Goal: Information Seeking & Learning: Understand process/instructions

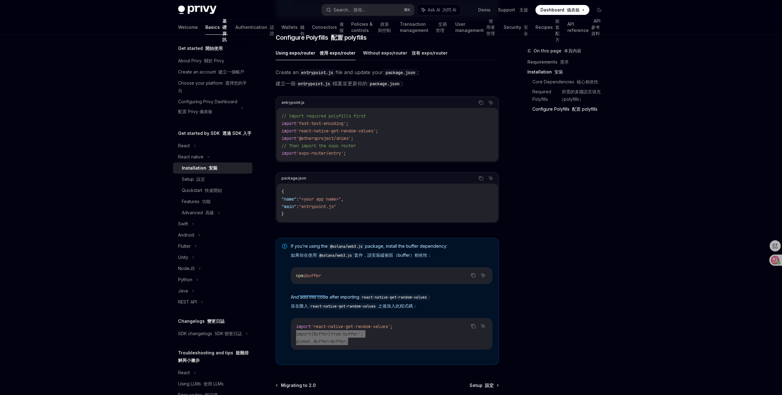
scroll to position [0, 343]
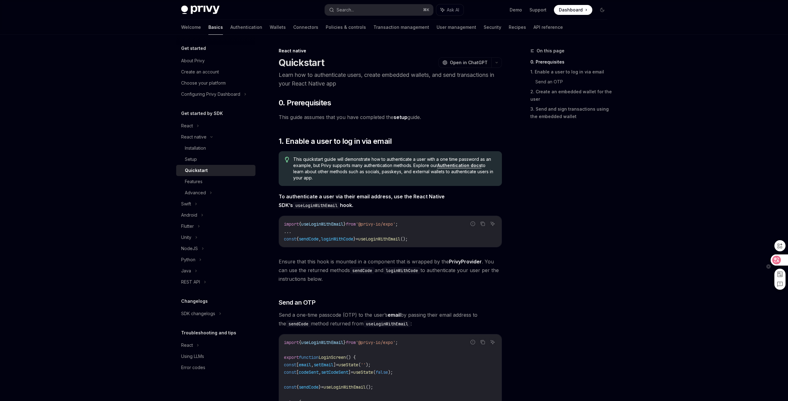
click at [770, 262] on div at bounding box center [769, 266] width 4 height 8
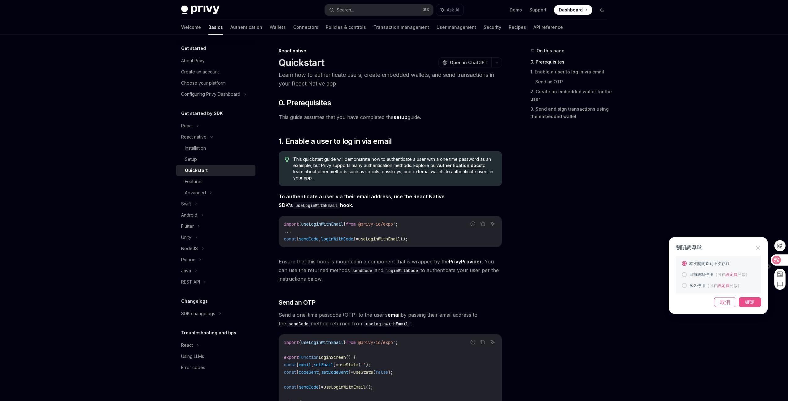
click at [757, 249] on icon at bounding box center [758, 248] width 4 height 4
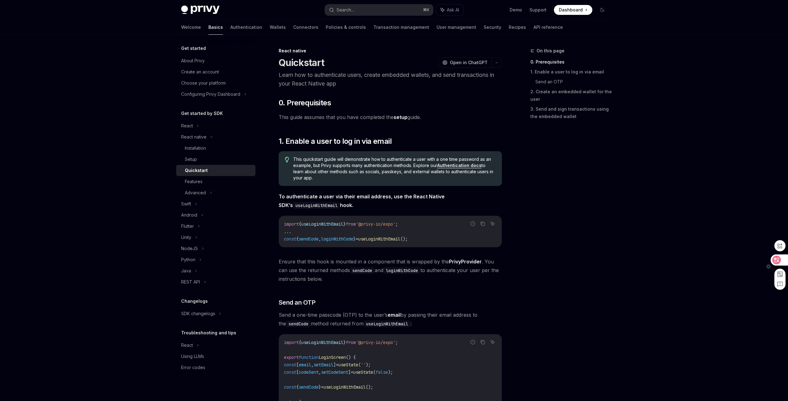
click at [782, 259] on div at bounding box center [779, 259] width 17 height 11
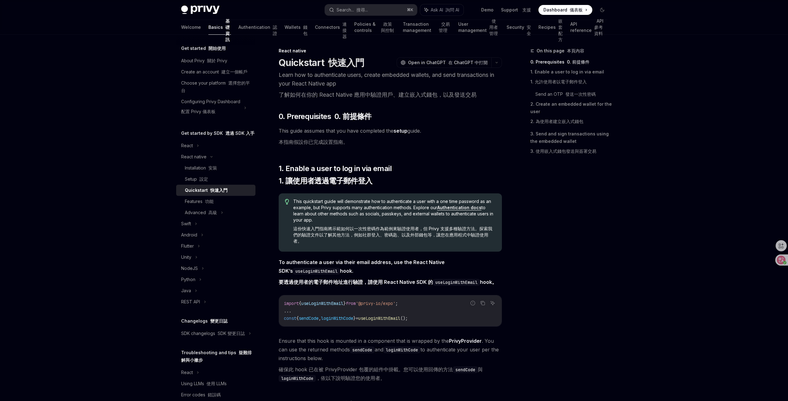
click at [405, 131] on link "setup" at bounding box center [401, 131] width 14 height 7
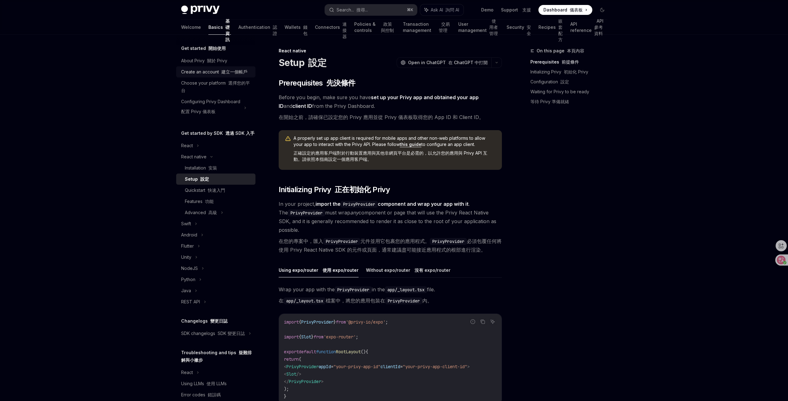
click at [233, 76] on div "Create an account 建立一個帳戶" at bounding box center [214, 71] width 66 height 7
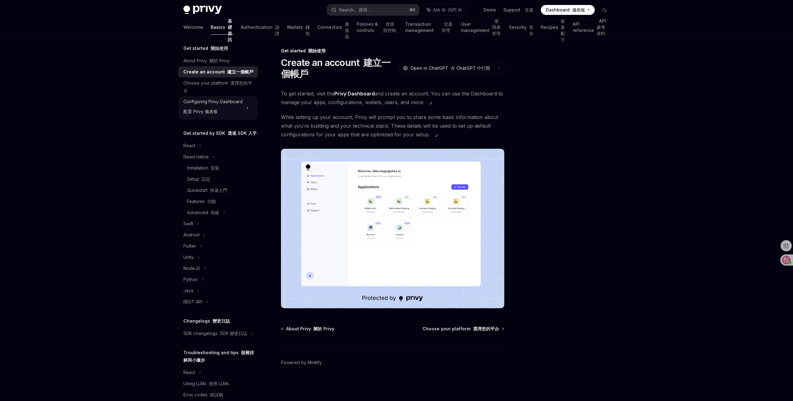
click at [217, 107] on div "Configuring Privy Dashboard 配置 Privy 儀表板" at bounding box center [212, 108] width 59 height 20
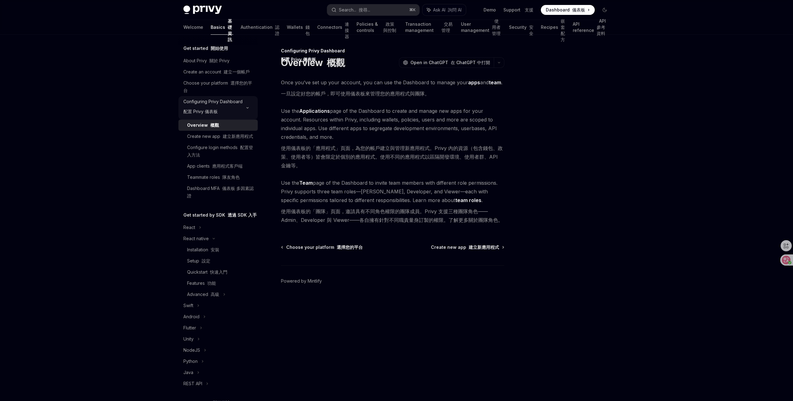
click at [215, 115] on font "配置 Privy 儀表板" at bounding box center [200, 111] width 34 height 7
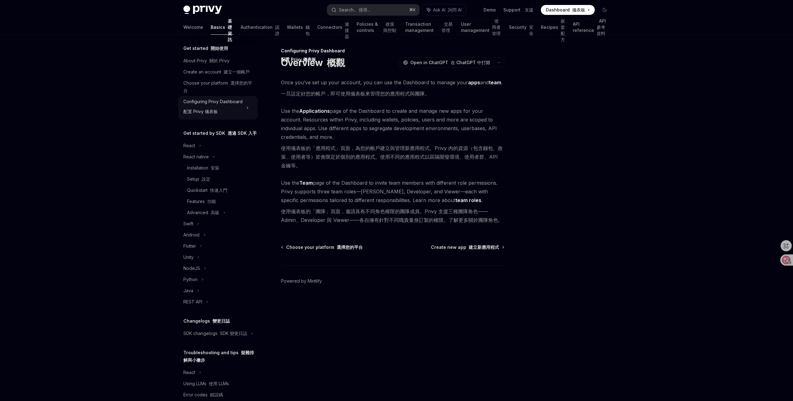
click at [215, 115] on font "配置 Privy 儀表板" at bounding box center [200, 111] width 34 height 7
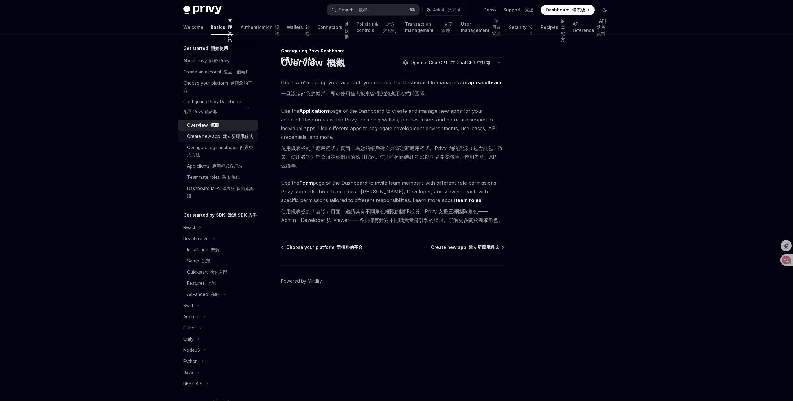
click at [217, 140] on div "Create new app 建立新應用程式" at bounding box center [220, 136] width 66 height 7
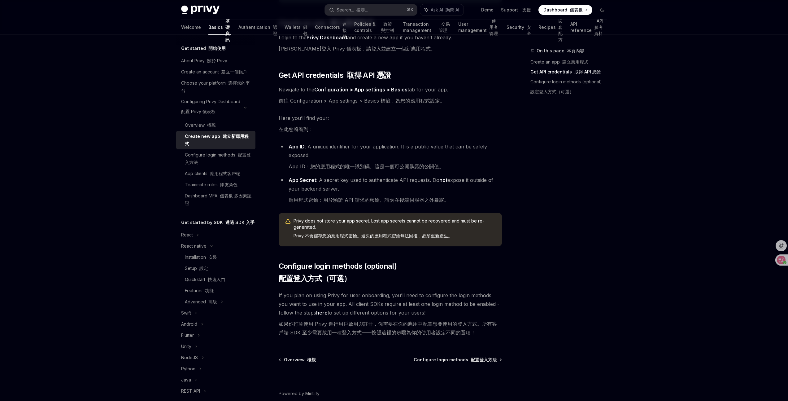
scroll to position [194, 0]
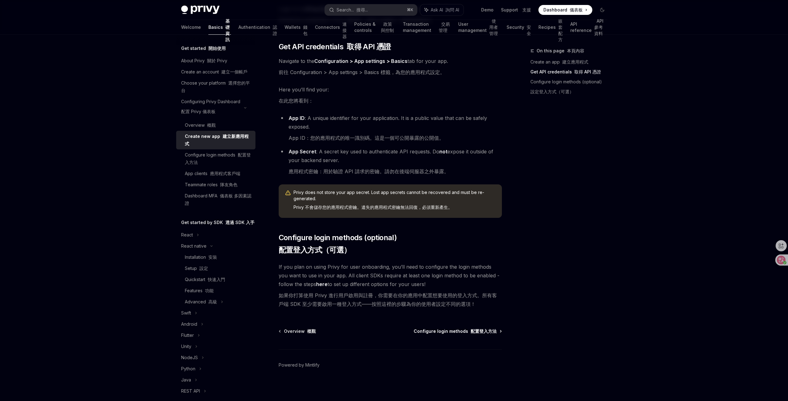
click at [444, 329] on span "Configure login methods 配置登入方法" at bounding box center [455, 331] width 83 height 6
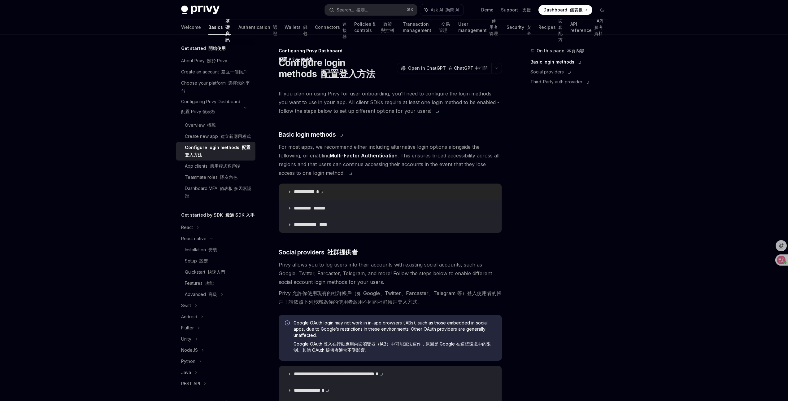
click at [304, 188] on summary "**********" at bounding box center [390, 192] width 223 height 16
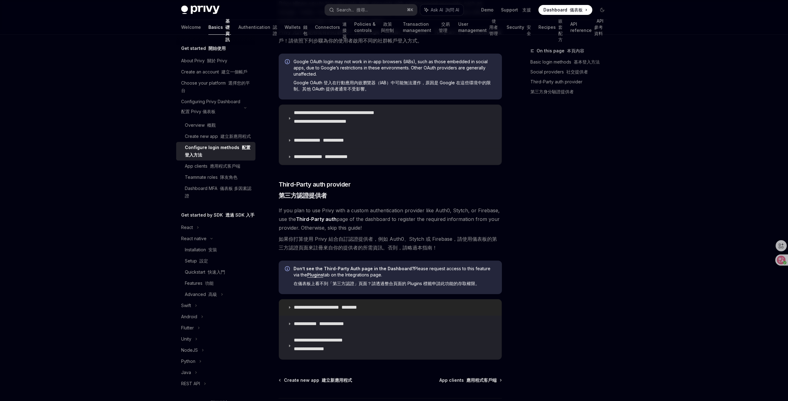
scroll to position [648, 0]
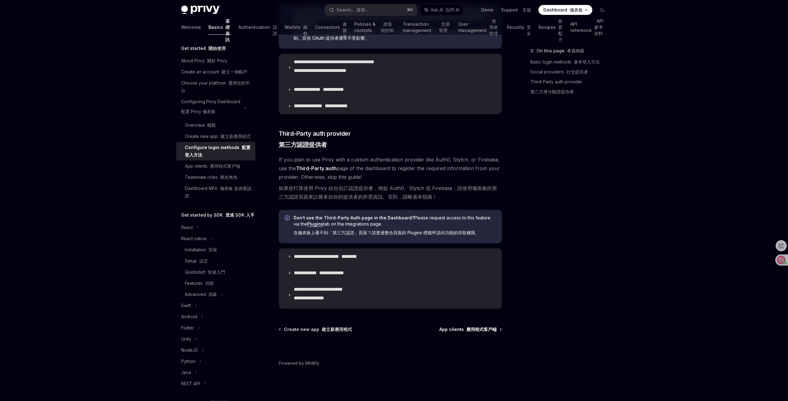
click at [466, 330] on font "應用程式客戶端" at bounding box center [481, 328] width 30 height 5
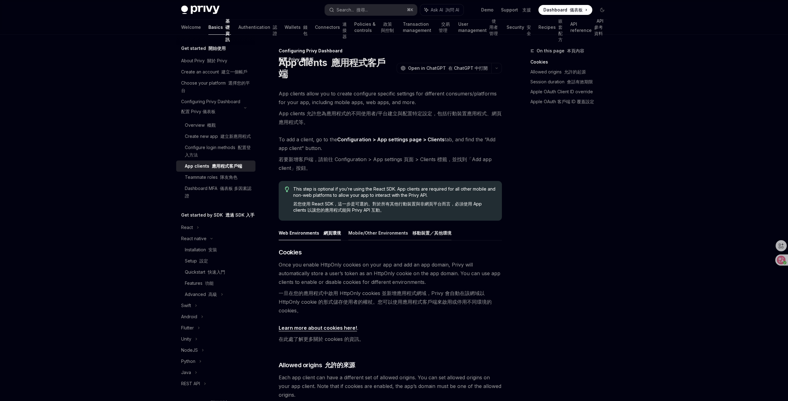
click at [427, 230] on font "移動裝置／其他環境" at bounding box center [432, 232] width 39 height 5
type textarea "*"
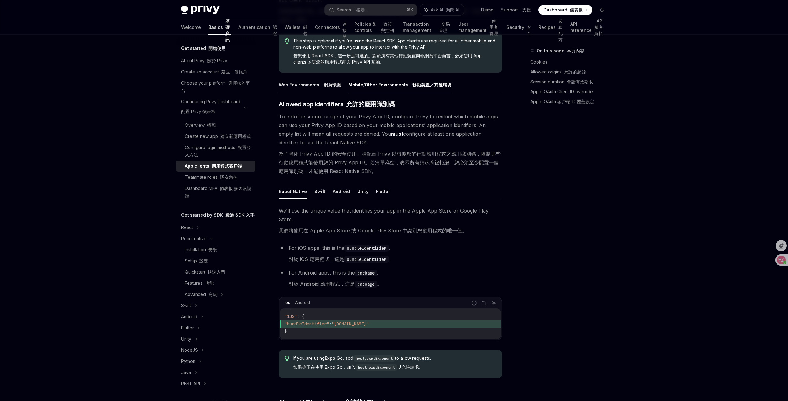
scroll to position [253, 0]
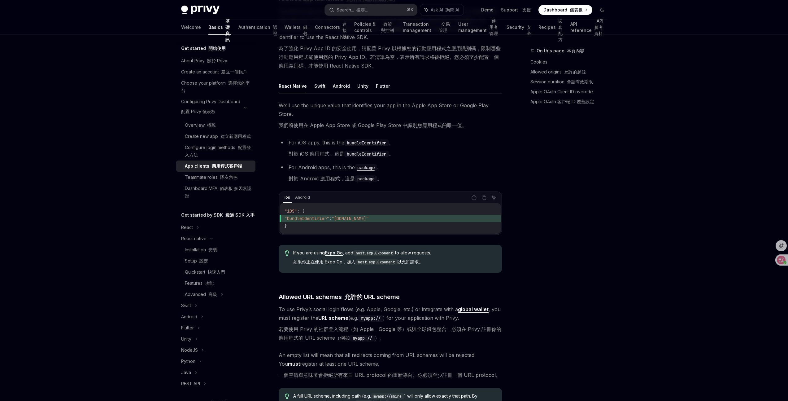
click at [515, 258] on div "On this page 本頁內容 Cookies Allowed origins 允許的起源 Session duration 會話有效期限 Apple O…" at bounding box center [394, 291] width 436 height 1020
click at [431, 250] on span "If you are using Expo Go , add host.exp.Exponent to allow requests. 如果你正在使用 Exp…" at bounding box center [394, 259] width 202 height 18
drag, startPoint x: 360, startPoint y: 243, endPoint x: 398, endPoint y: 244, distance: 38.7
click at [397, 259] on code "host.exp.Exponent" at bounding box center [377, 262] width 42 height 6
copy code "host.exp.Exponent"
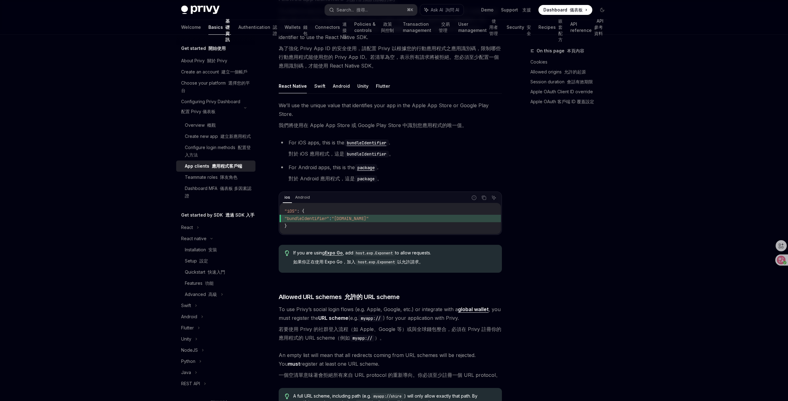
click at [601, 309] on div "On this page 本頁內容 Cookies Allowed origins 允許的起源 Session duration 會話有效期限 Apple O…" at bounding box center [565, 224] width 94 height 354
click at [554, 266] on div "On this page 本頁內容 Cookies Allowed origins 允許的起源 Session duration 會話有效期限 Apple O…" at bounding box center [565, 224] width 94 height 354
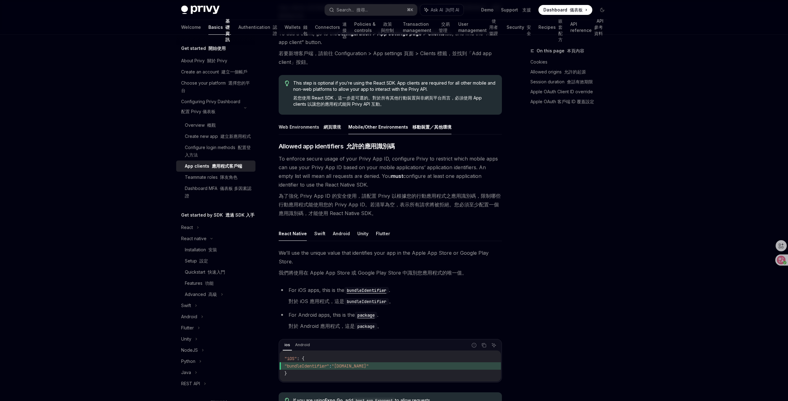
scroll to position [0, 0]
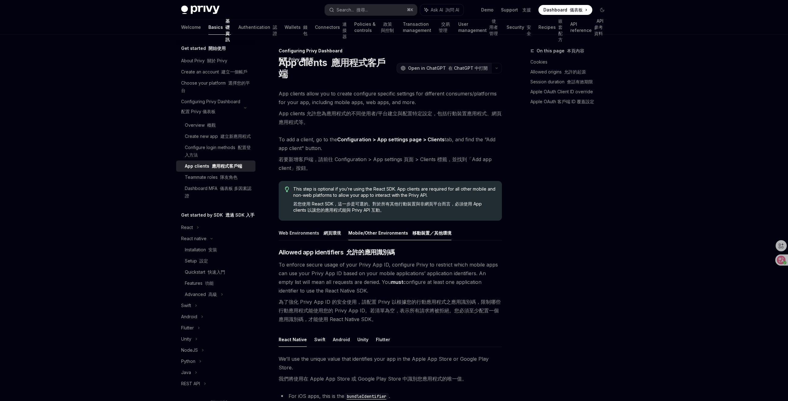
click at [448, 65] on font at bounding box center [447, 67] width 2 height 5
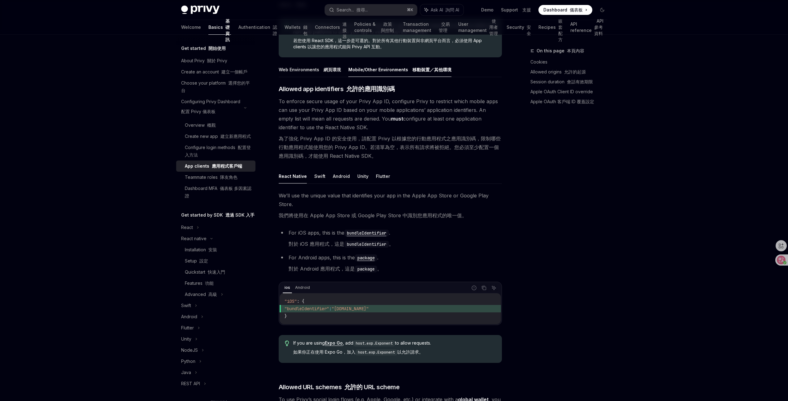
scroll to position [171, 0]
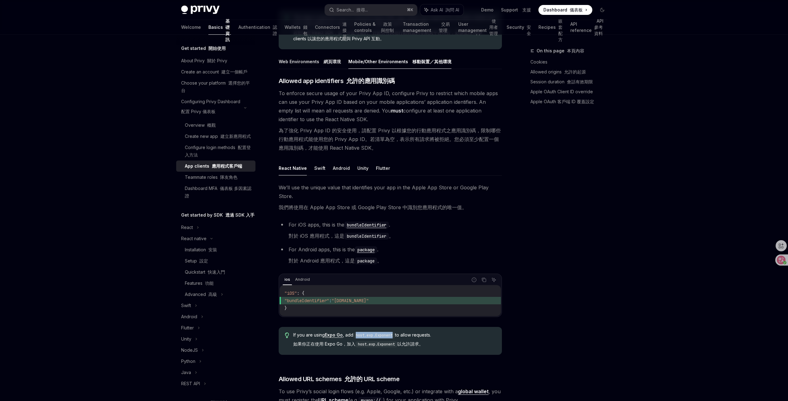
drag, startPoint x: 358, startPoint y: 317, endPoint x: 396, endPoint y: 316, distance: 37.8
click at [395, 332] on code "host.exp.Exponent" at bounding box center [374, 335] width 42 height 6
copy code "host.exp.Exponent"
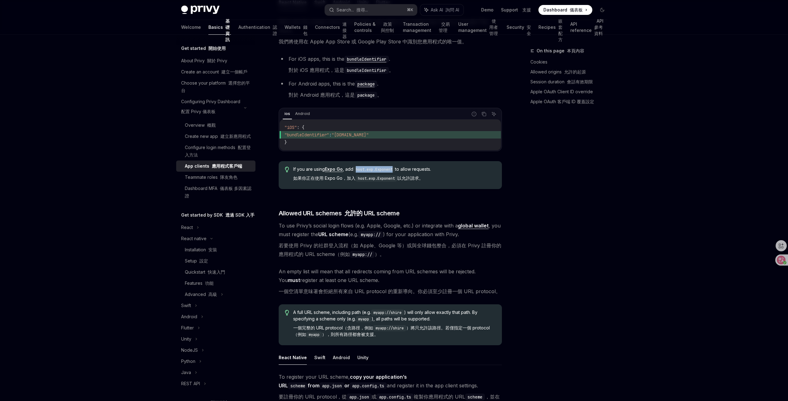
scroll to position [381, 0]
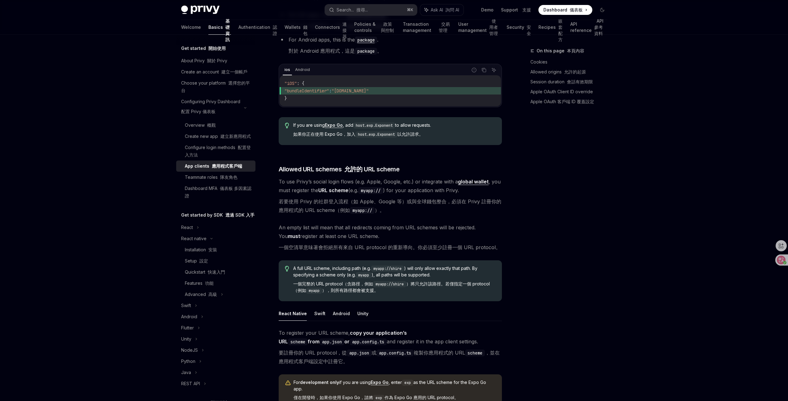
click at [384, 348] on font "要註冊你的 URL protocol，從 app.json 或 app.config.ts 複製你應用程式的 URL scheme ，並在應用程式客戶端設定中…" at bounding box center [390, 356] width 223 height 17
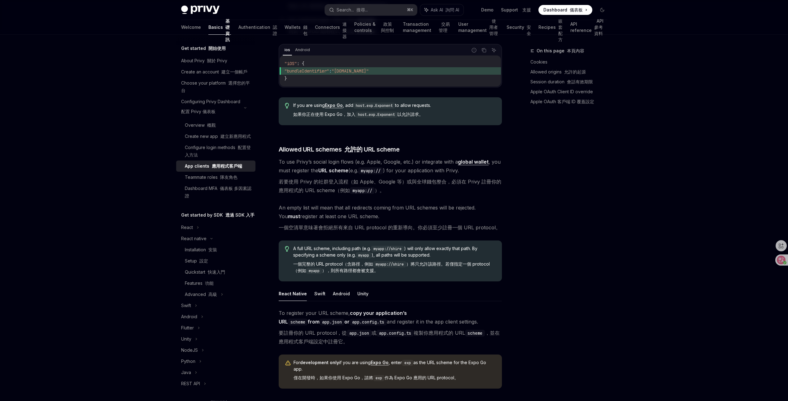
click at [380, 375] on code "exp" at bounding box center [378, 378] width 11 height 6
copy code "exp"
